Goal: Transaction & Acquisition: Purchase product/service

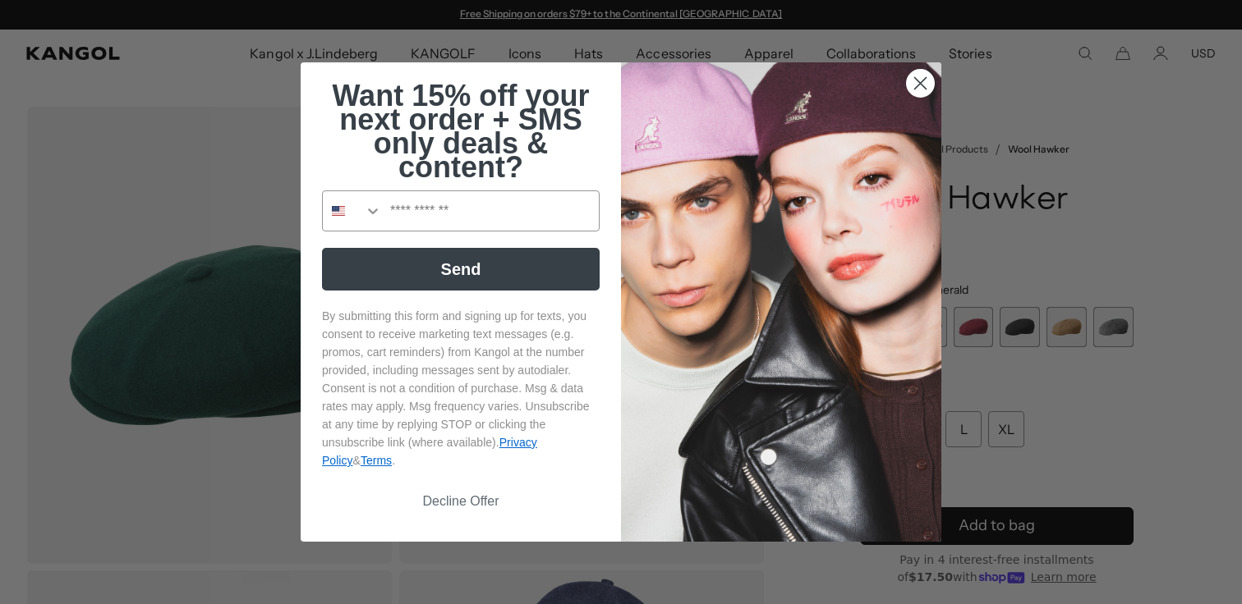
click at [922, 85] on circle "Close dialog" at bounding box center [920, 83] width 27 height 27
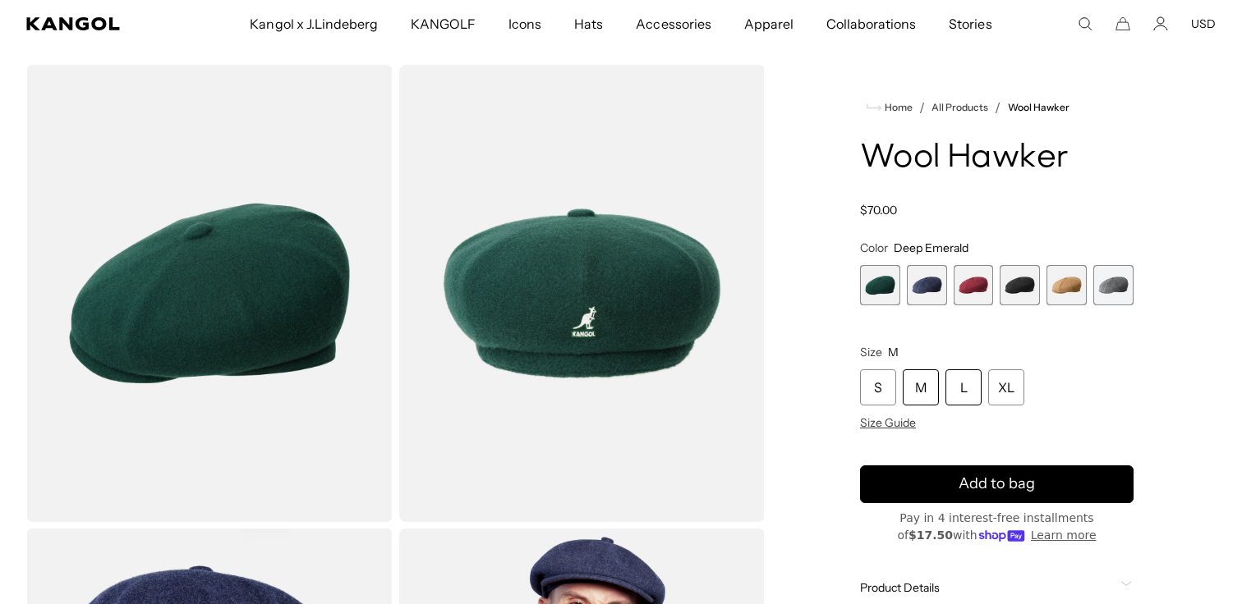
click at [949, 381] on div "L" at bounding box center [963, 388] width 36 height 36
click at [914, 379] on div "M" at bounding box center [921, 388] width 36 height 36
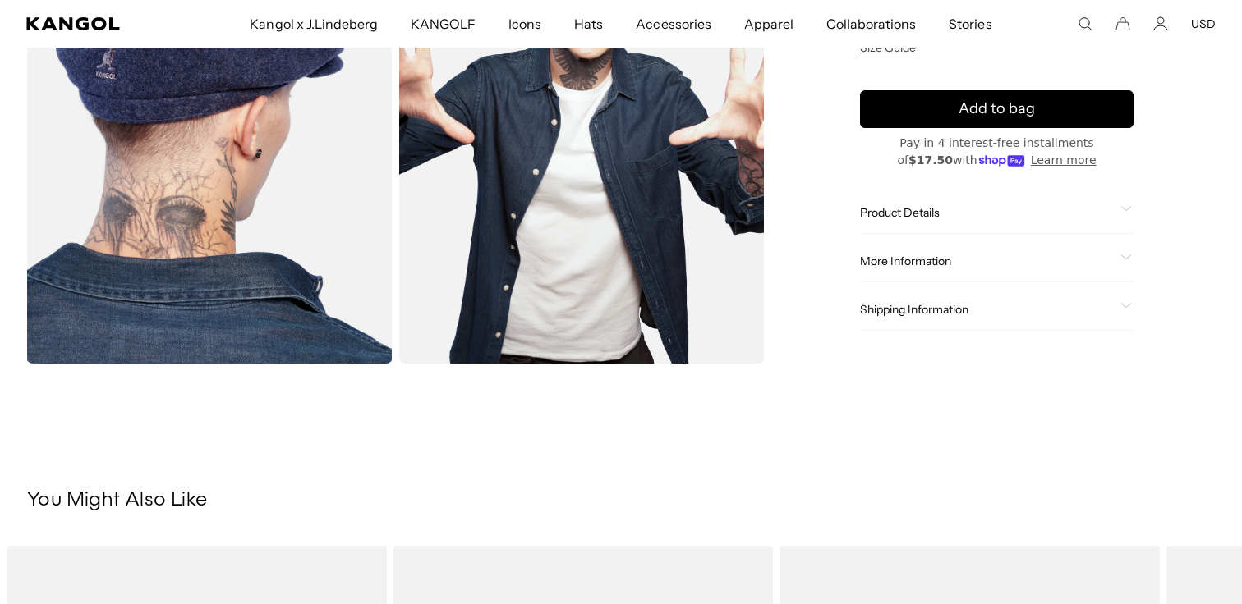
scroll to position [0, 338]
click at [957, 218] on span "Product Details" at bounding box center [987, 212] width 254 height 15
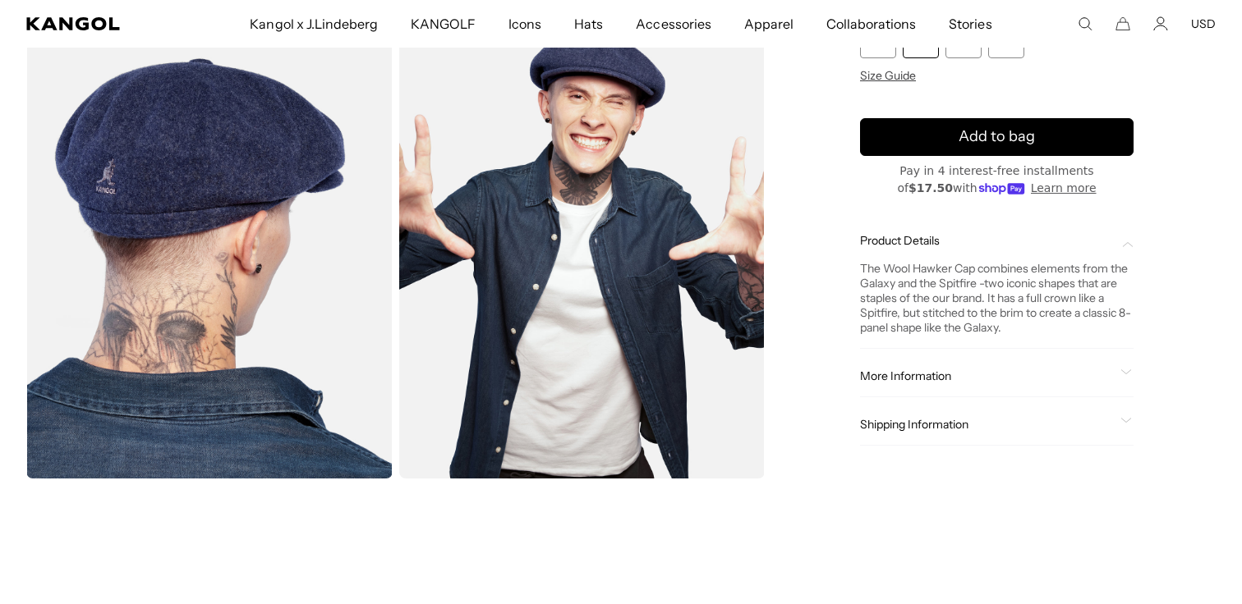
scroll to position [554, 0]
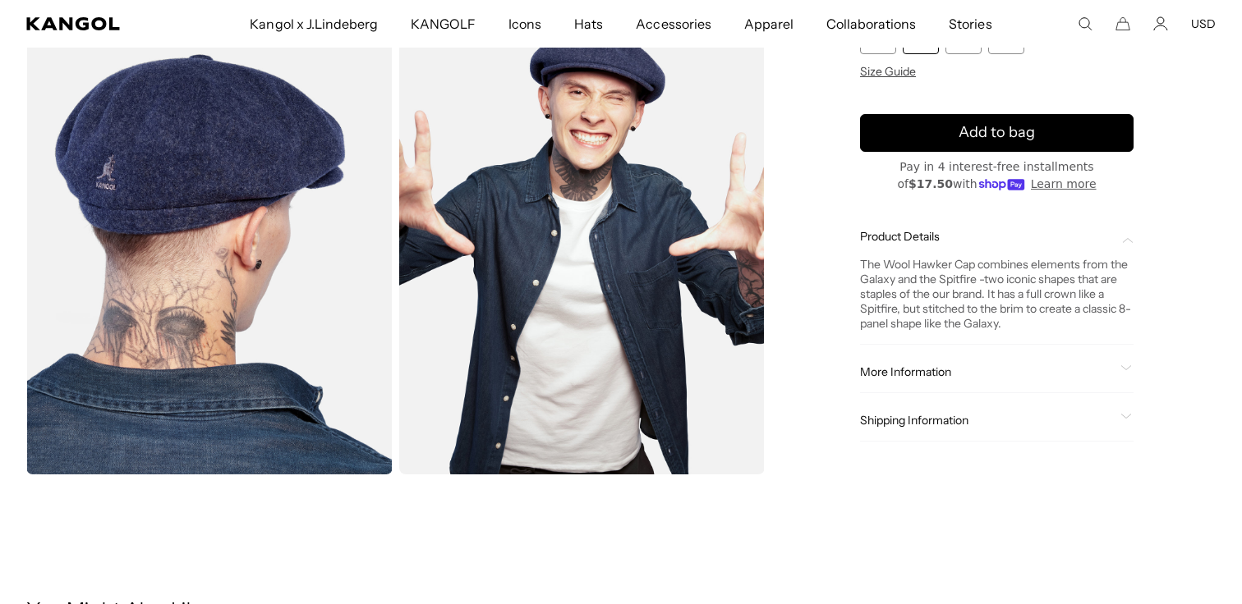
click at [931, 385] on div "More Information Style ID K3164HT Shape Newsboy Fabrication Wool Blend Material…" at bounding box center [996, 372] width 273 height 42
click at [975, 372] on span "More Information" at bounding box center [987, 372] width 254 height 15
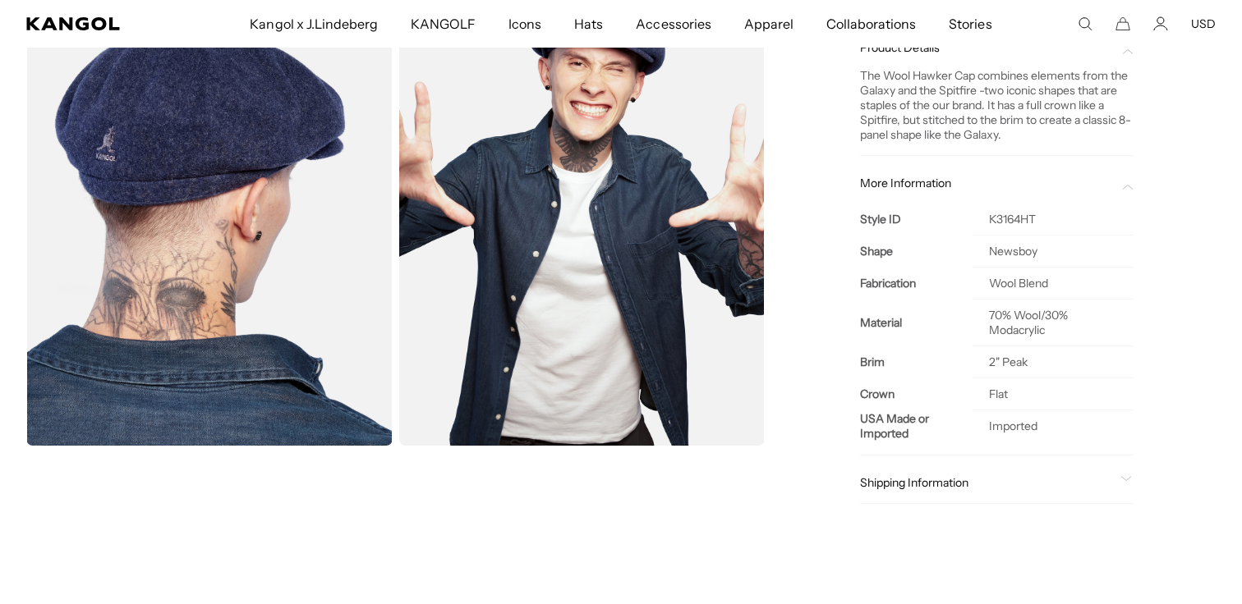
scroll to position [0, 338]
click at [1098, 181] on span "More Information" at bounding box center [987, 183] width 254 height 15
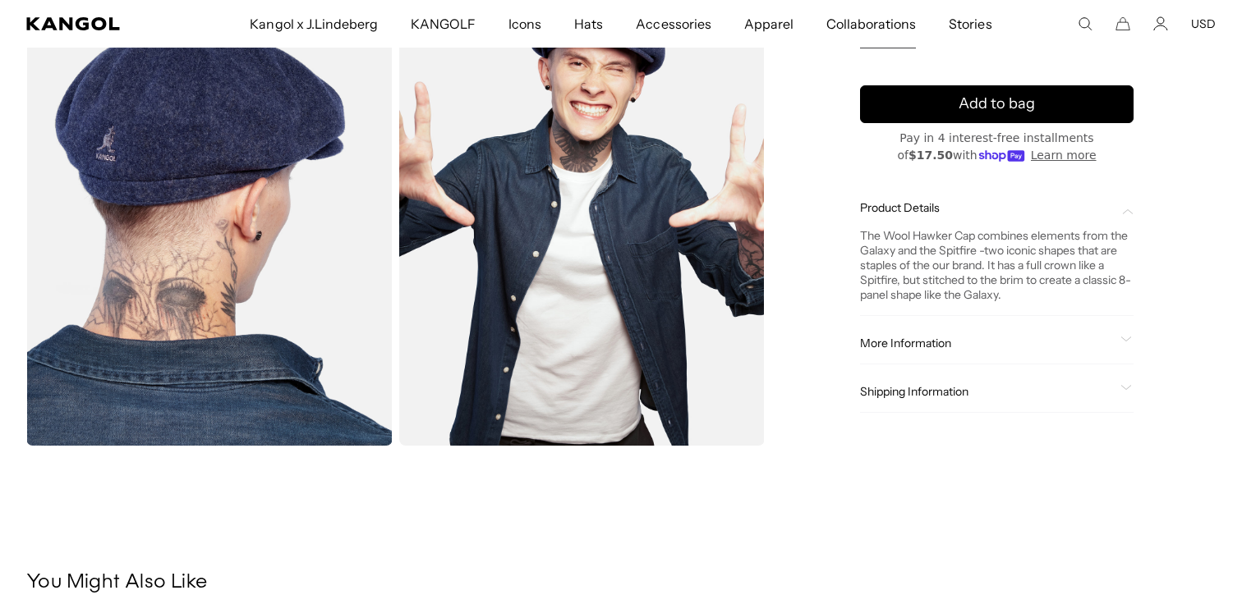
scroll to position [0, 0]
click at [1045, 214] on span "Product Details" at bounding box center [987, 207] width 254 height 15
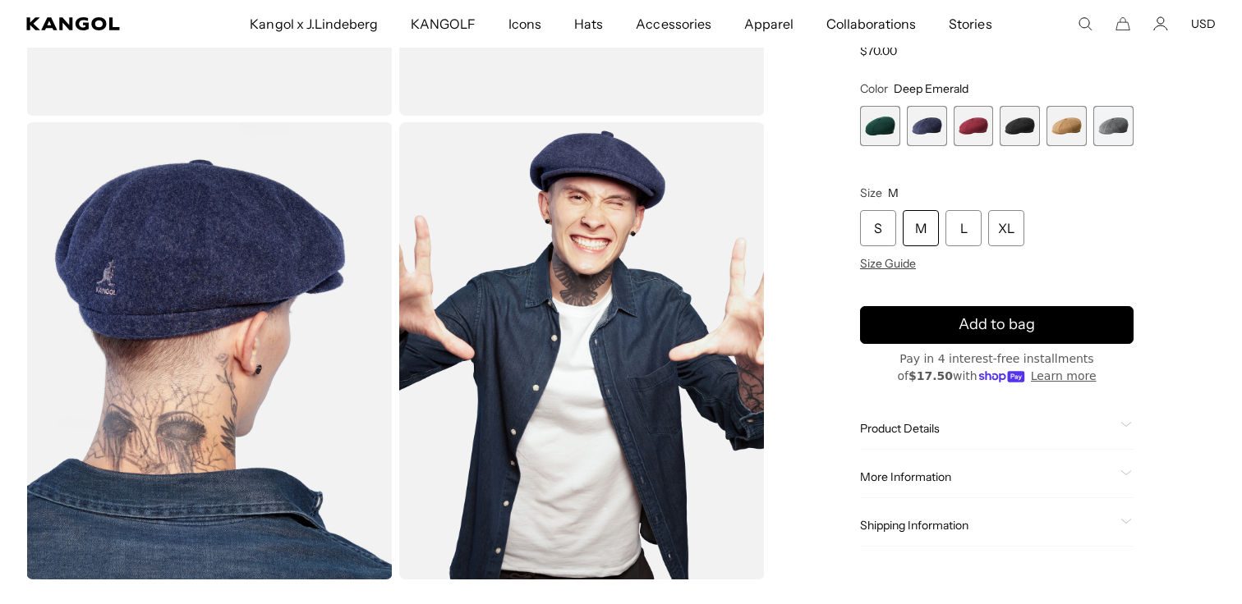
scroll to position [0, 338]
click at [941, 481] on span "More Information" at bounding box center [987, 477] width 254 height 15
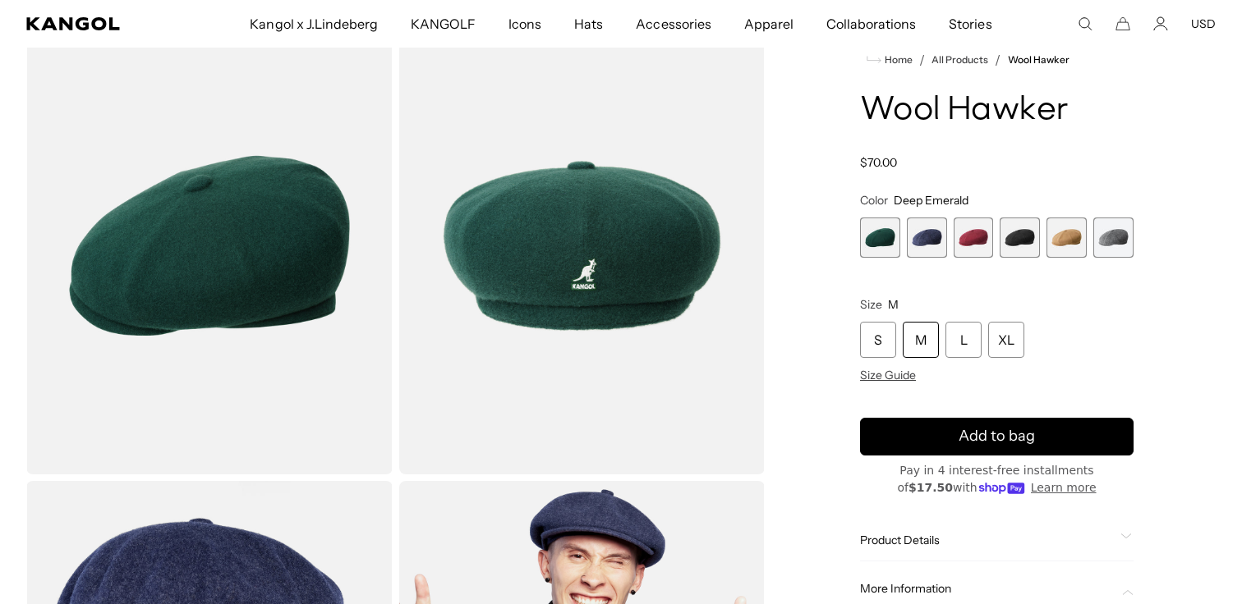
scroll to position [74, 0]
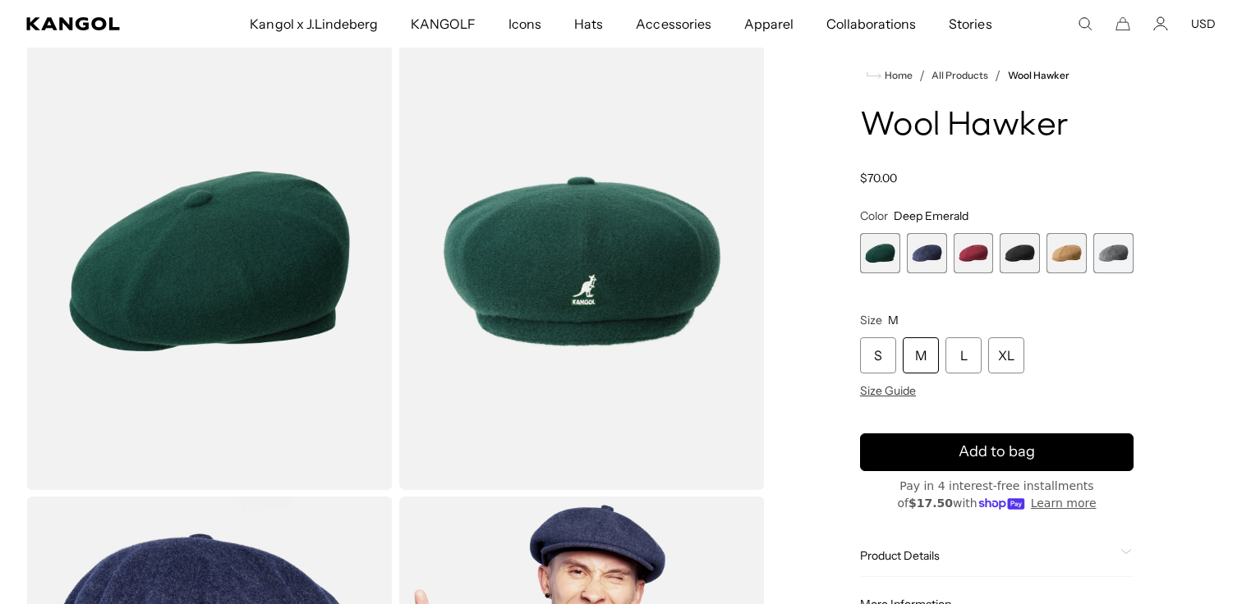
click at [764, 365] on img "Gallery Viewer" at bounding box center [582, 261] width 366 height 457
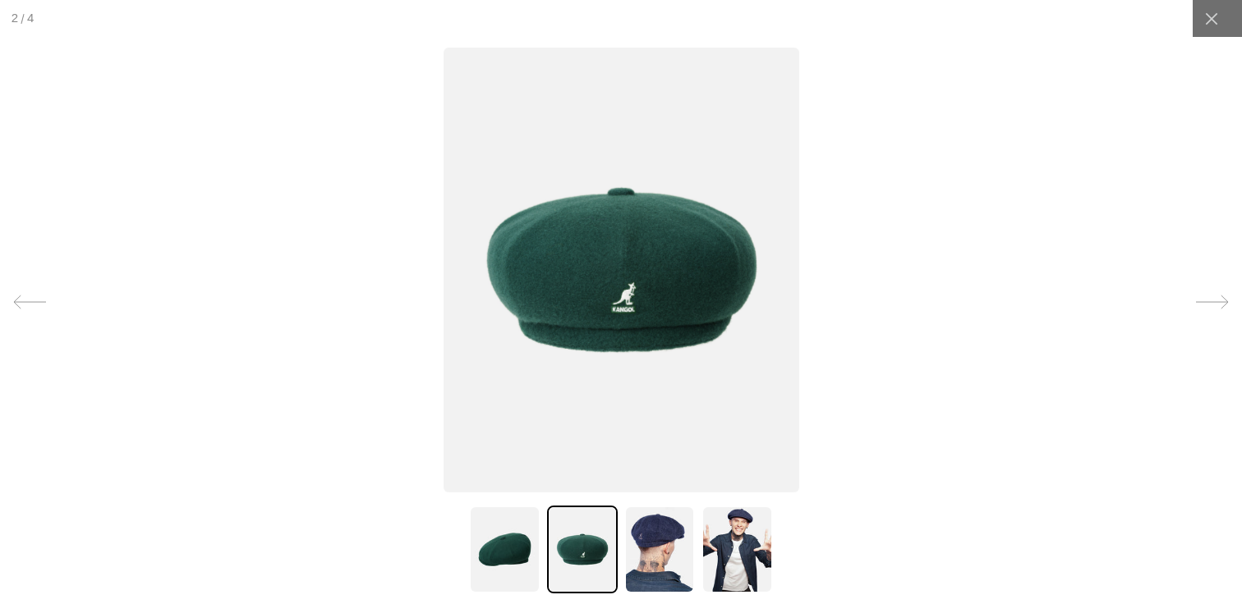
scroll to position [0, 338]
click at [1215, 25] on icon at bounding box center [1211, 19] width 16 height 16
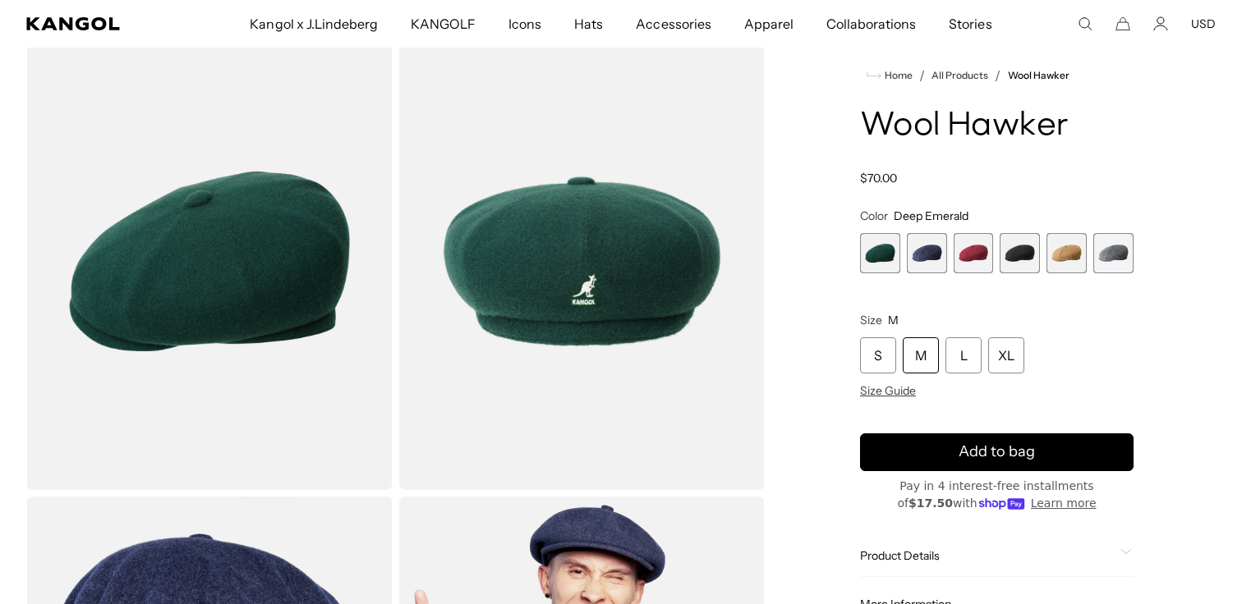
click at [1034, 250] on span "4 of 6" at bounding box center [1019, 253] width 40 height 40
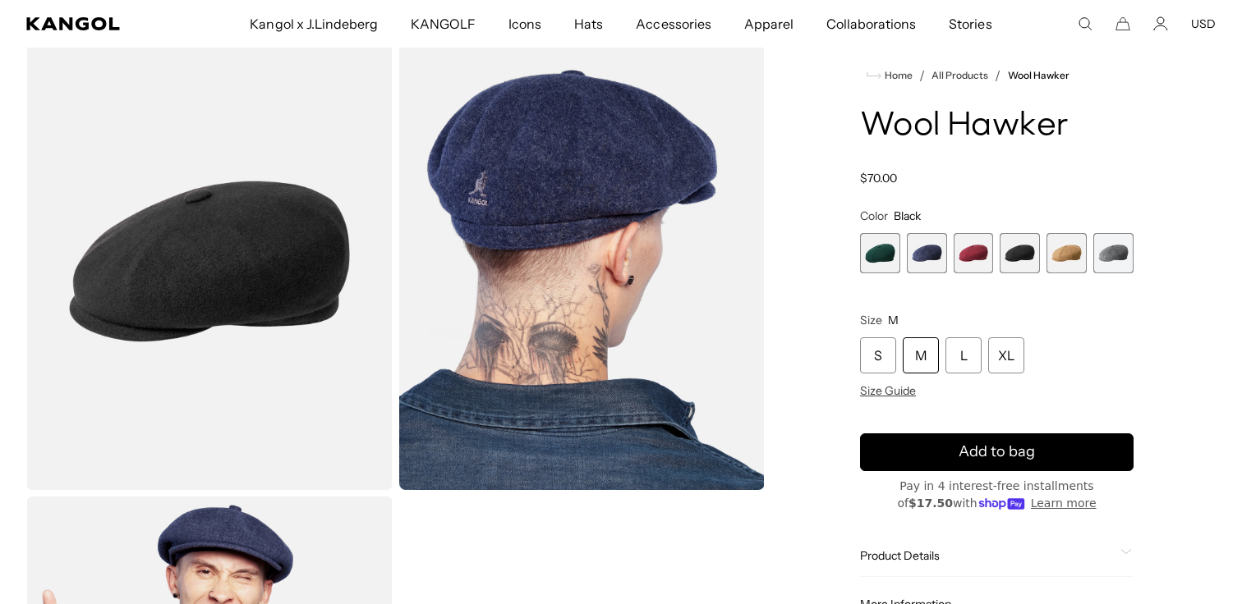
click at [1065, 255] on span "5 of 6" at bounding box center [1066, 253] width 40 height 40
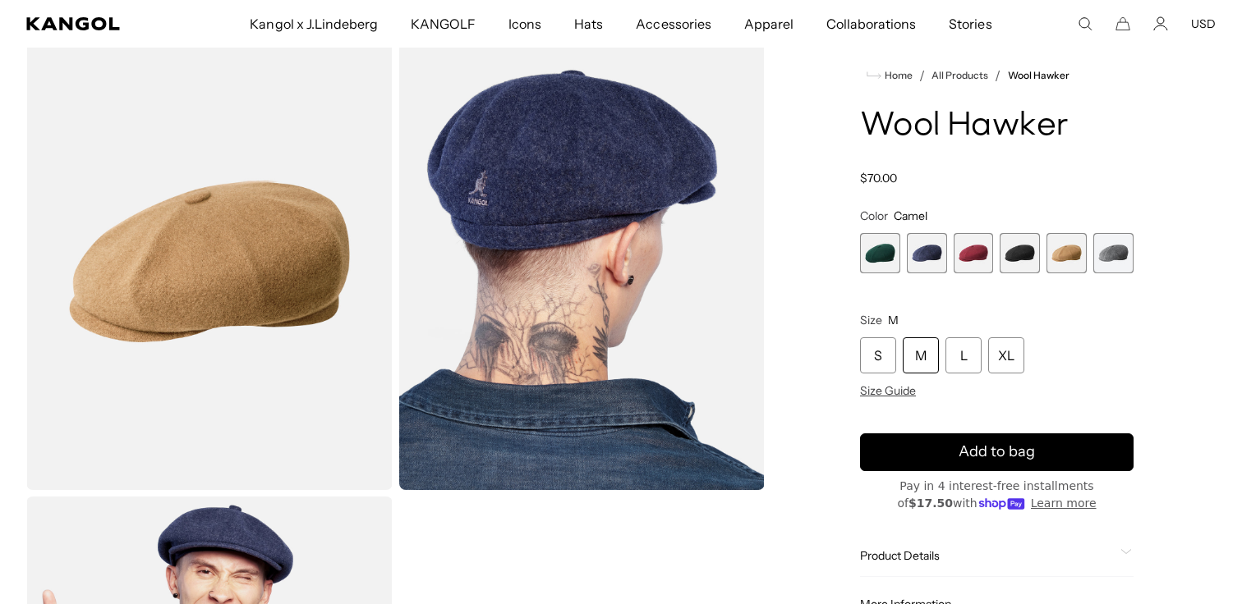
click at [1134, 258] on div "Home / All Products / Wool Hawker Wool Hawker Regular price $70.00 Regular pric…" at bounding box center [997, 496] width 438 height 926
click at [1058, 250] on span "5 of 6" at bounding box center [1066, 253] width 40 height 40
click at [1018, 247] on span "4 of 6" at bounding box center [1019, 253] width 40 height 40
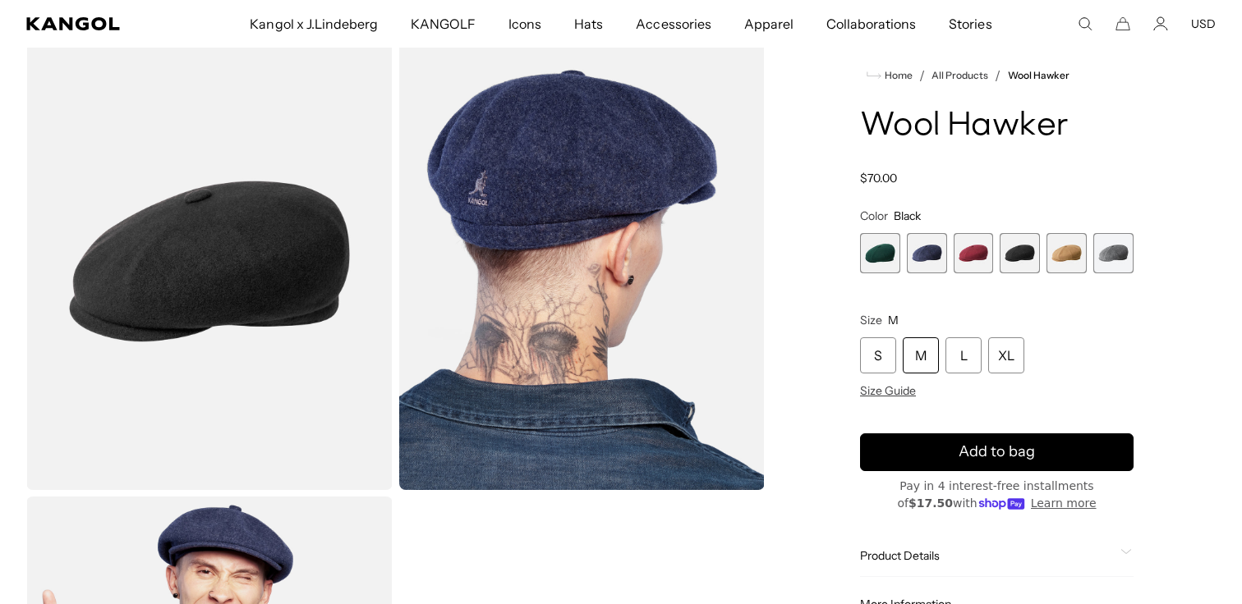
click at [940, 245] on span "2 of 6" at bounding box center [927, 253] width 40 height 40
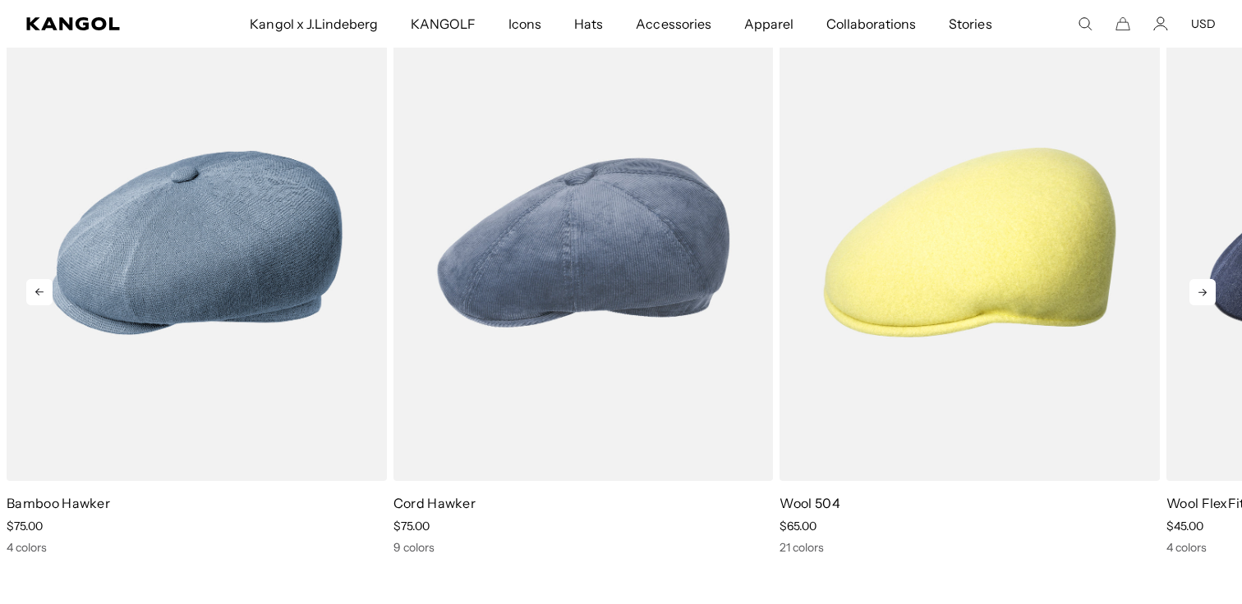
click at [1199, 297] on icon at bounding box center [1202, 292] width 26 height 26
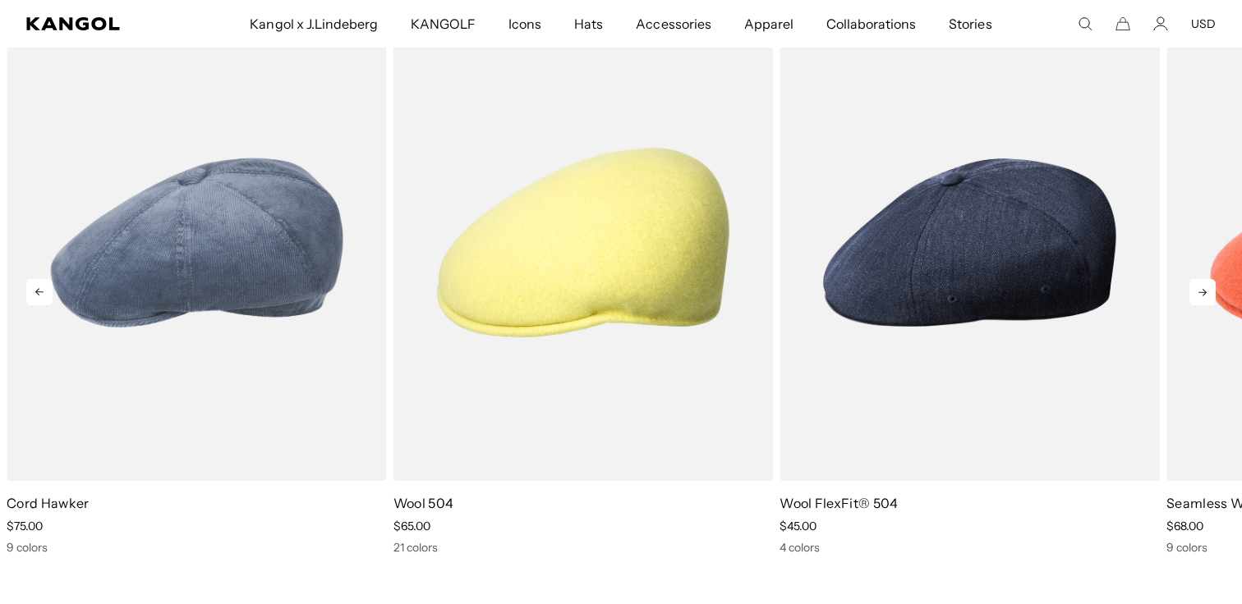
click at [1199, 297] on icon at bounding box center [1202, 292] width 26 height 26
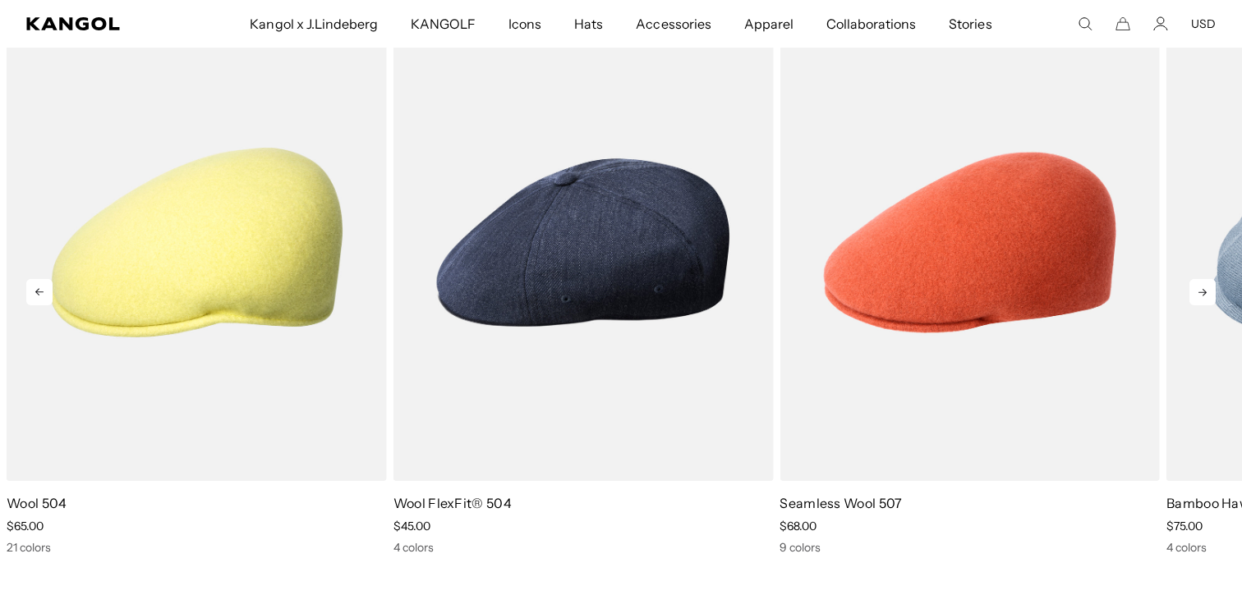
scroll to position [0, 338]
click at [1199, 297] on icon at bounding box center [1202, 292] width 26 height 26
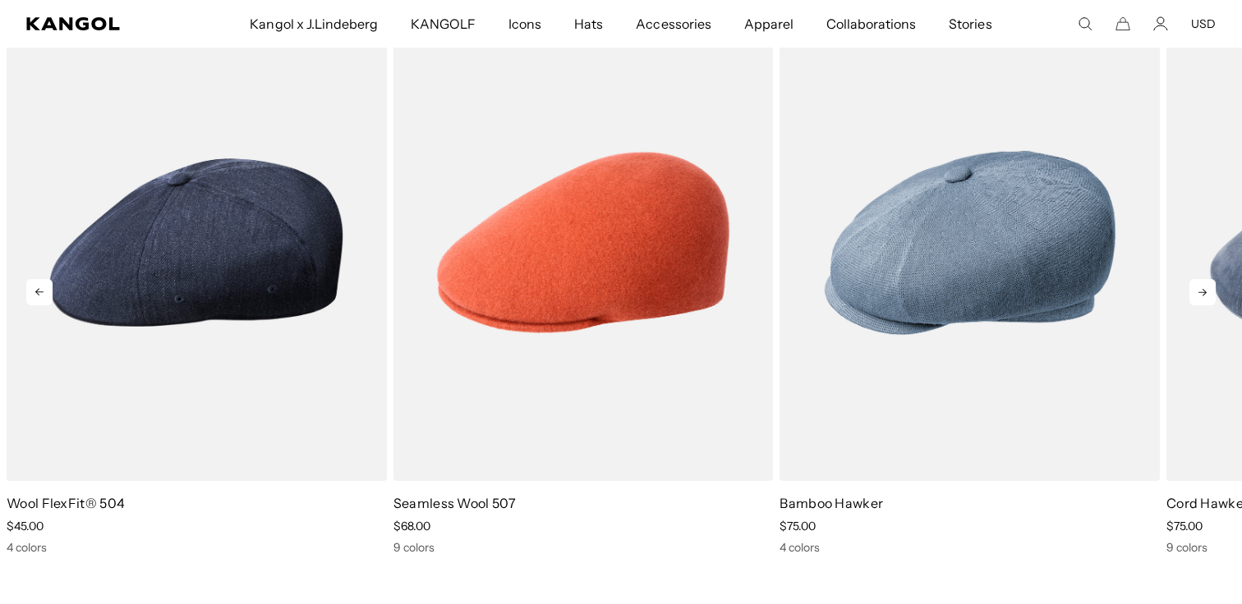
click at [1199, 297] on icon at bounding box center [1202, 292] width 26 height 26
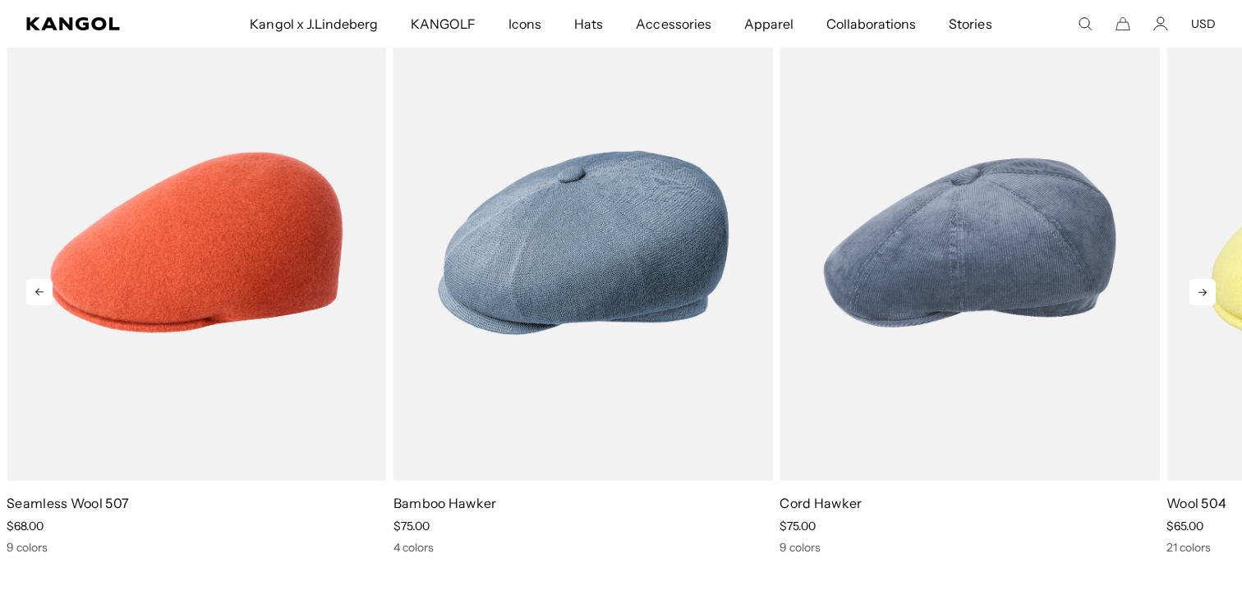
scroll to position [0, 0]
click at [1197, 294] on icon at bounding box center [1202, 292] width 26 height 26
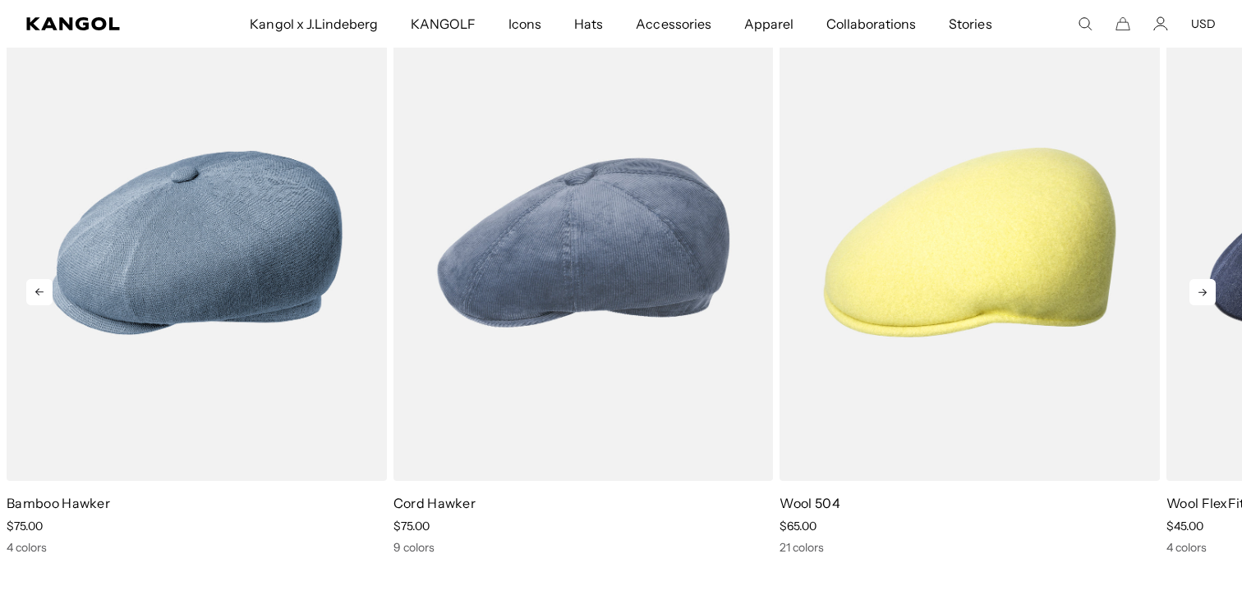
click at [1197, 294] on icon at bounding box center [1202, 292] width 26 height 26
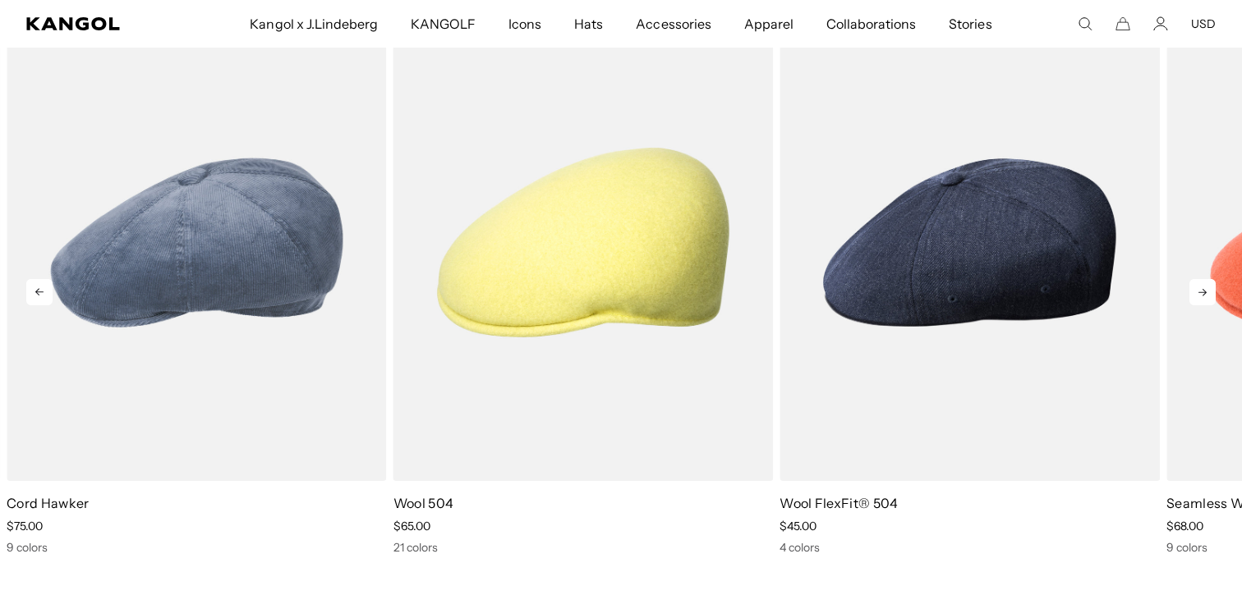
click at [1197, 294] on icon at bounding box center [1202, 292] width 26 height 26
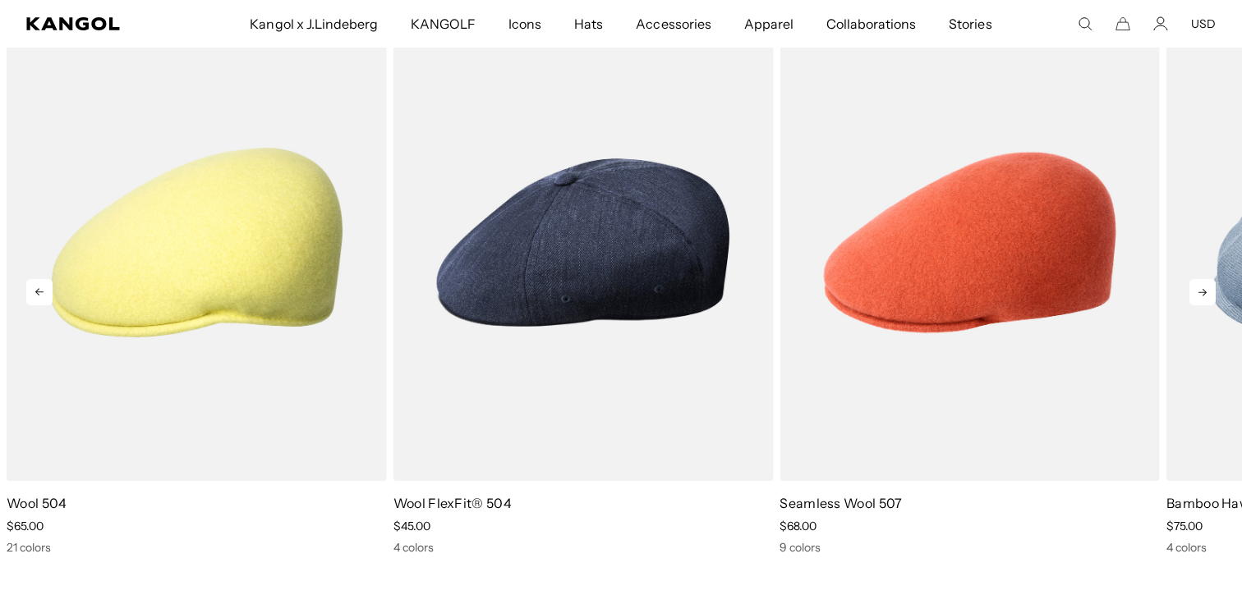
click at [1197, 294] on icon at bounding box center [1202, 292] width 26 height 26
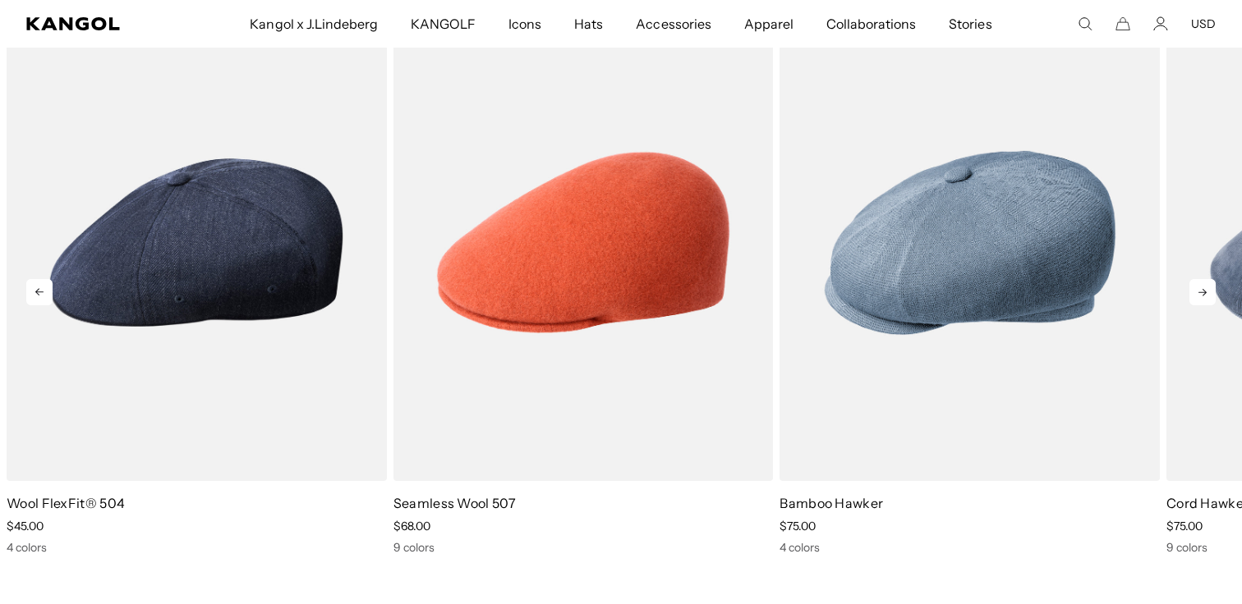
click at [1197, 294] on icon at bounding box center [1202, 292] width 26 height 26
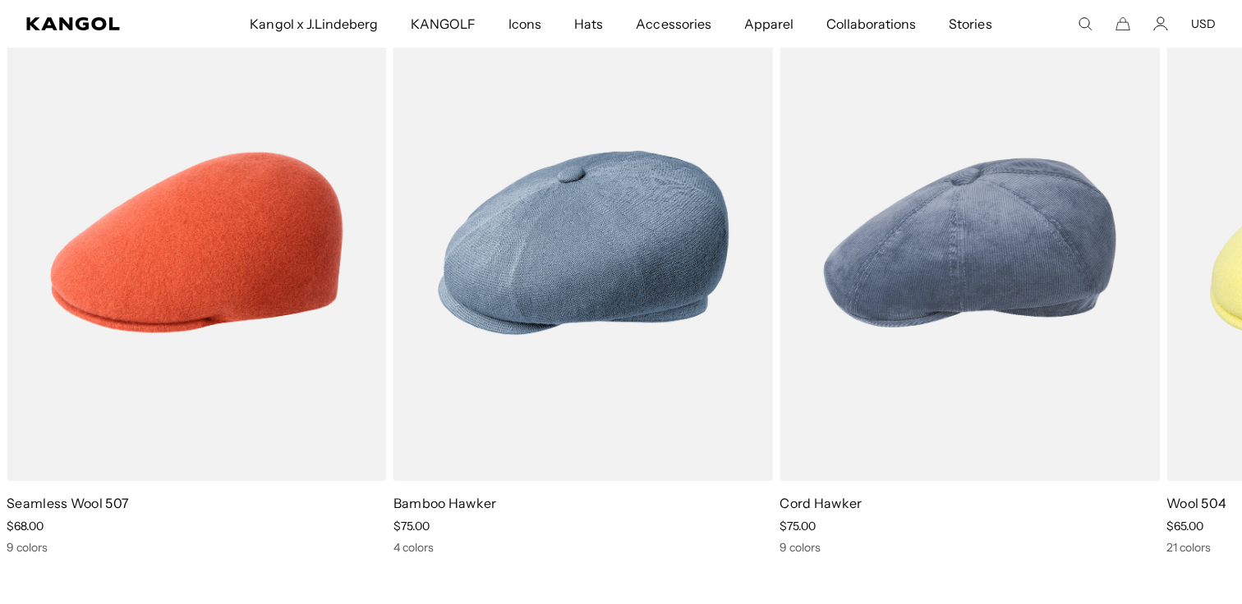
scroll to position [0, 338]
